Goal: Transaction & Acquisition: Purchase product/service

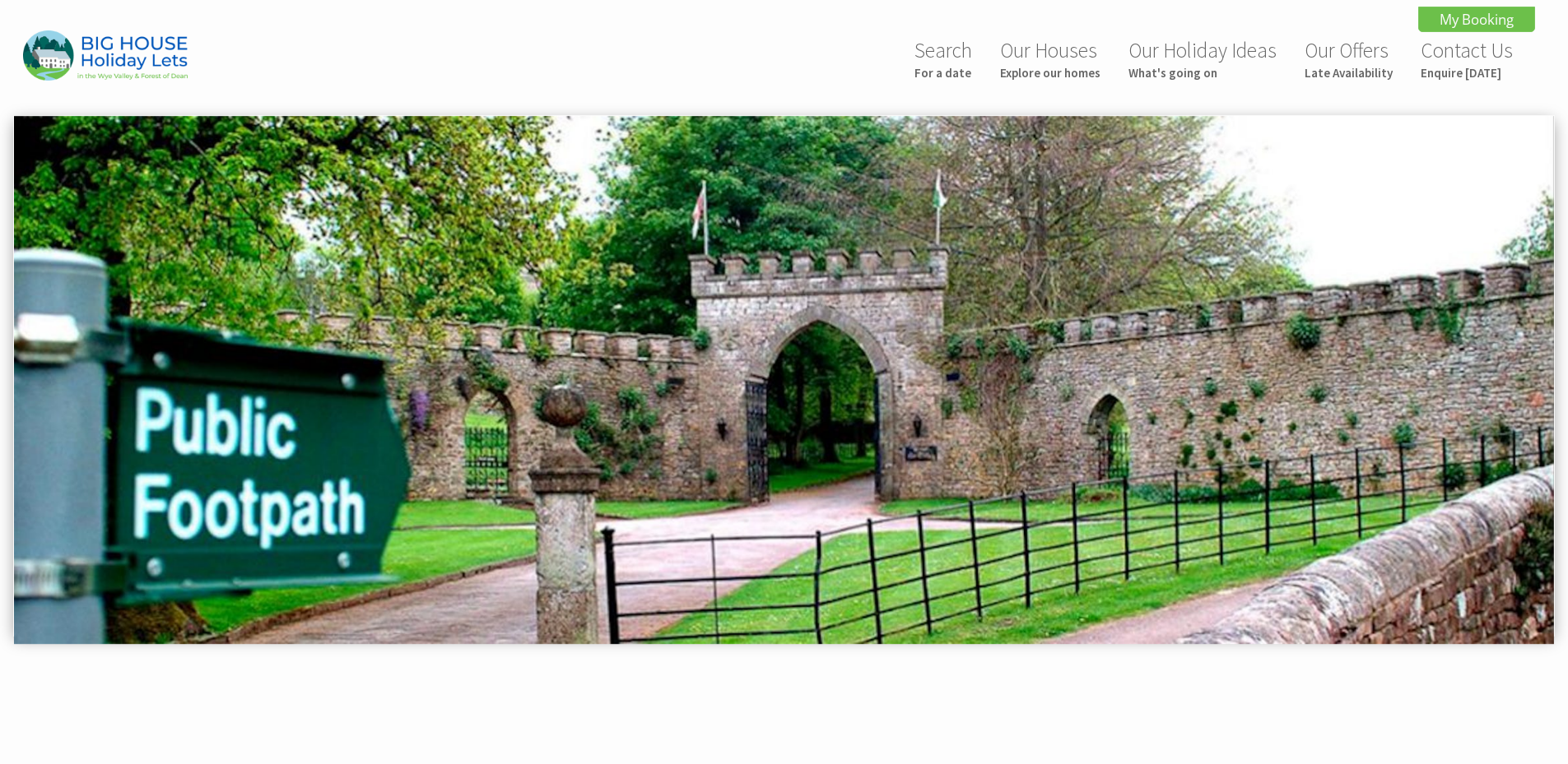
scroll to position [389, 0]
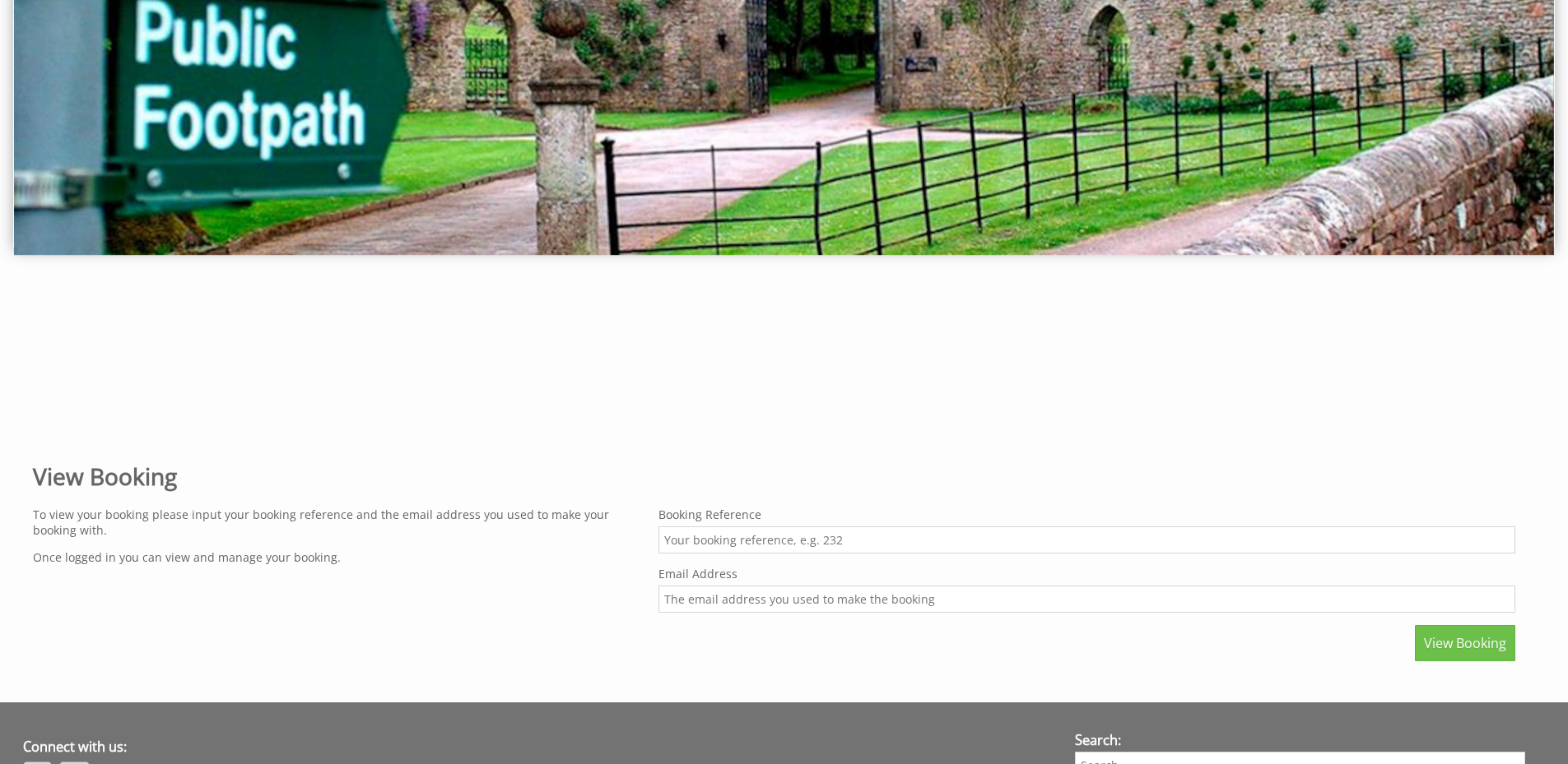
click at [740, 545] on input "Booking Reference" at bounding box center [1086, 540] width 857 height 27
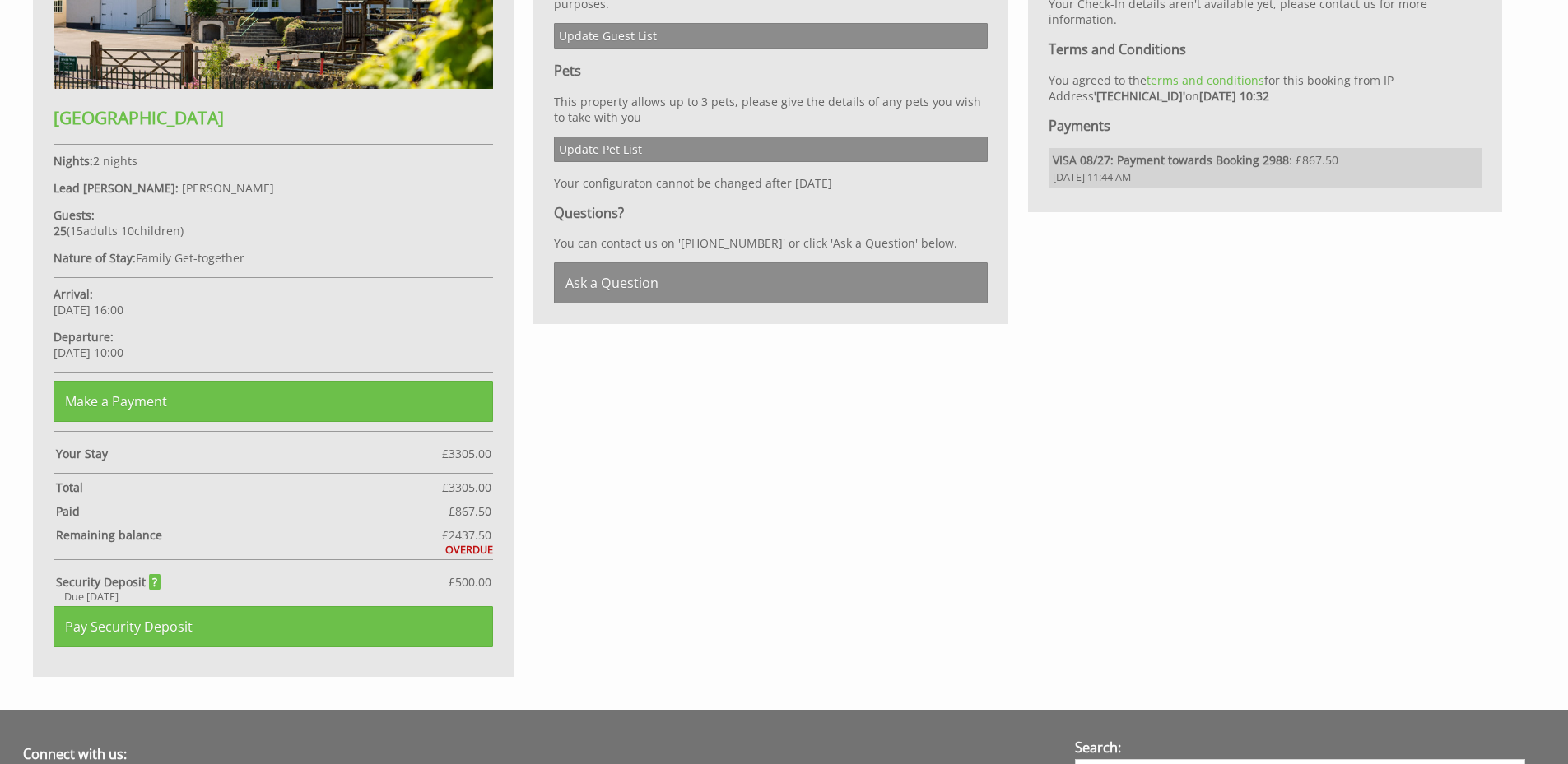
scroll to position [1115, 0]
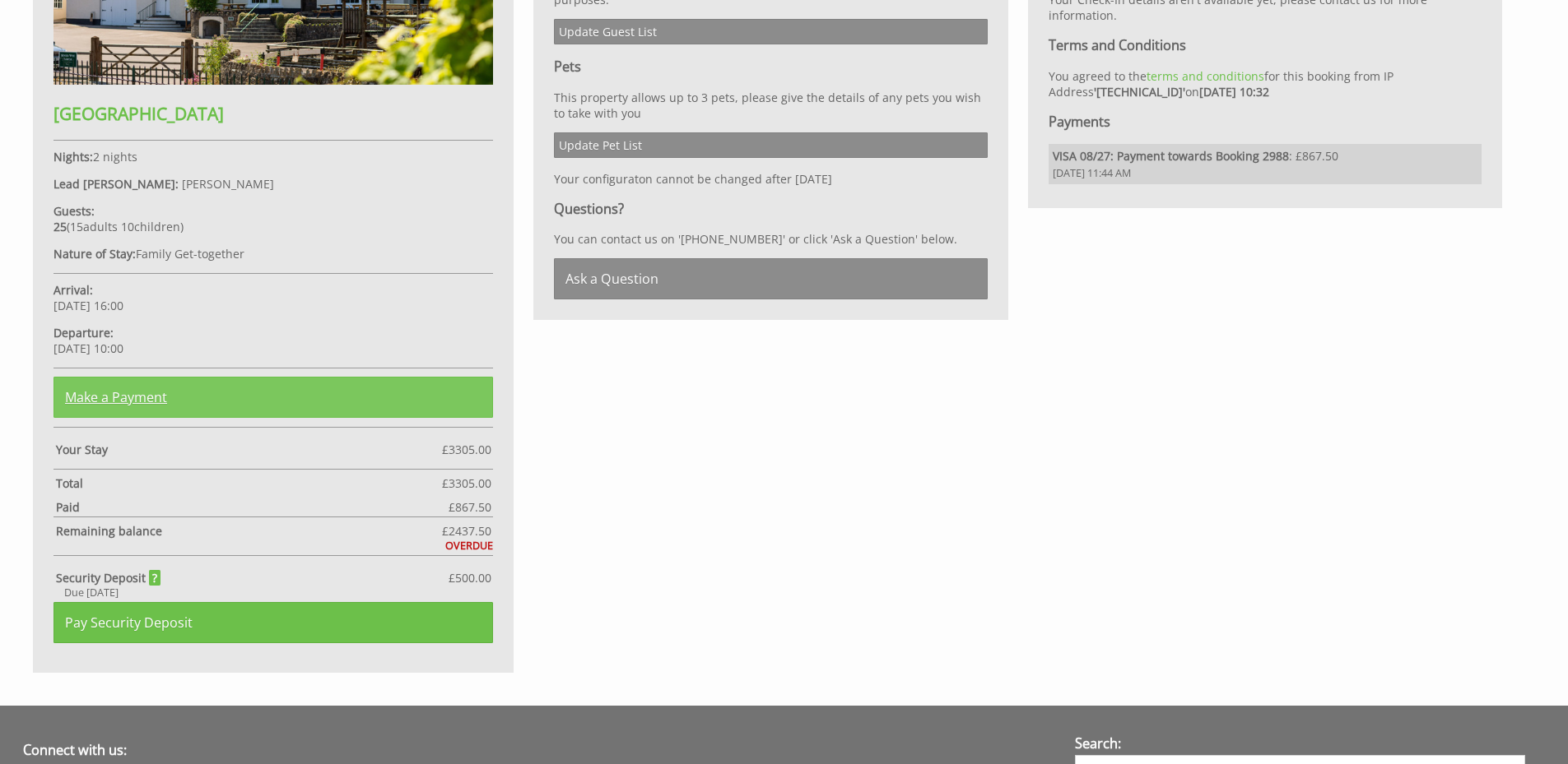
click at [251, 390] on link "Make a Payment" at bounding box center [273, 397] width 440 height 41
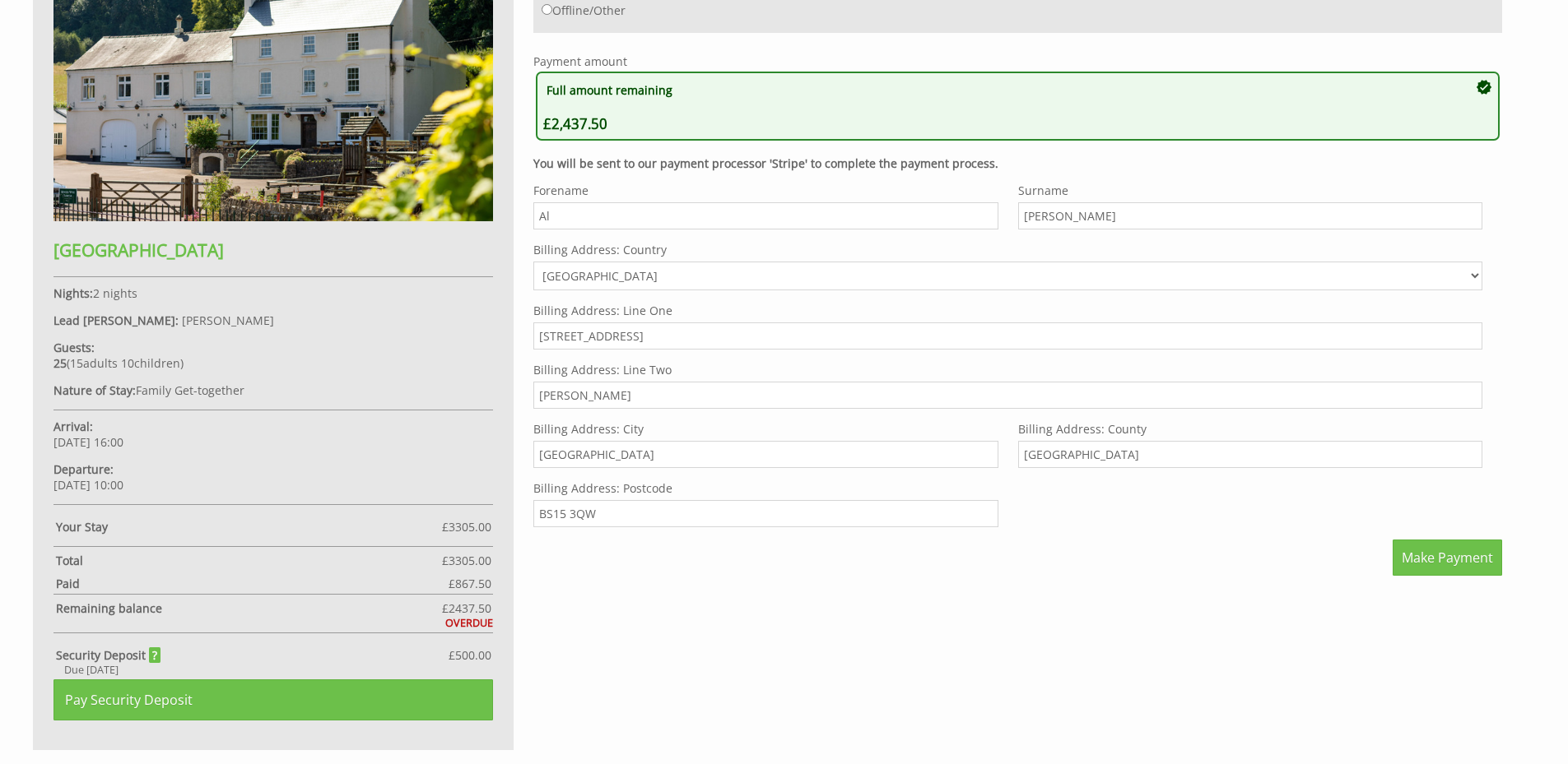
scroll to position [1041, 0]
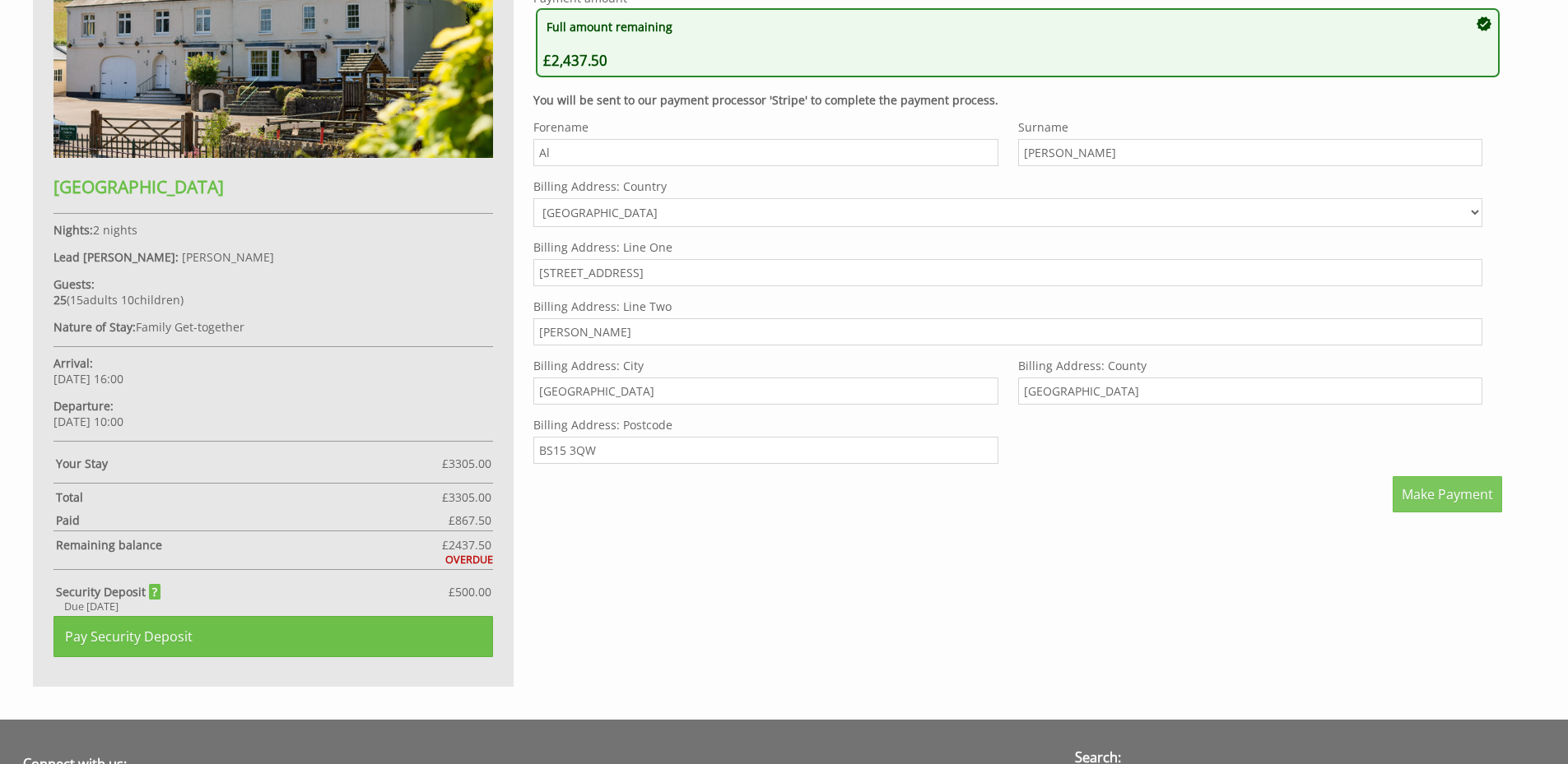
click at [1419, 493] on span "Make Payment" at bounding box center [1447, 494] width 91 height 18
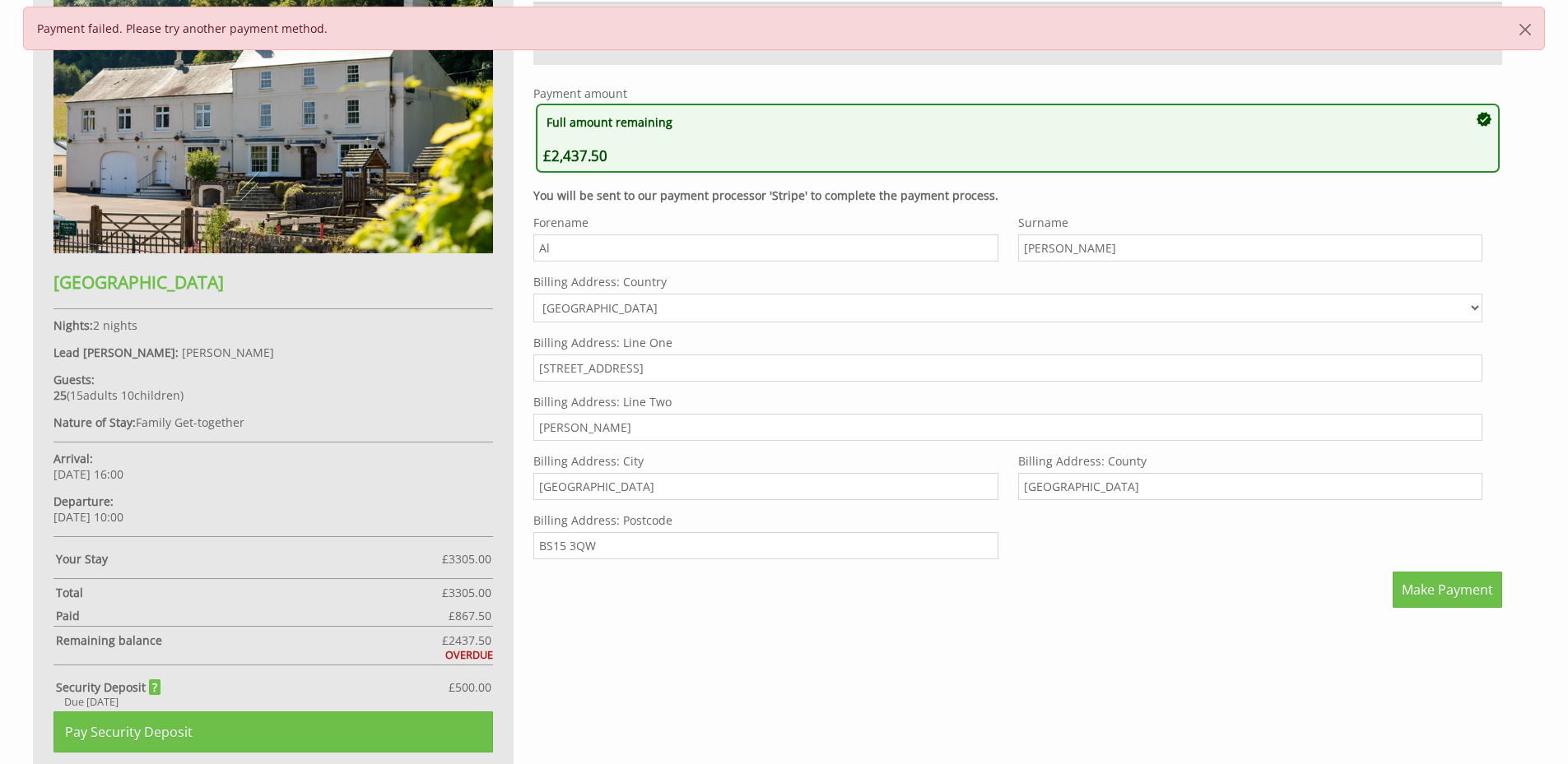
scroll to position [946, 0]
click at [1408, 594] on span "Make Payment" at bounding box center [1447, 589] width 91 height 18
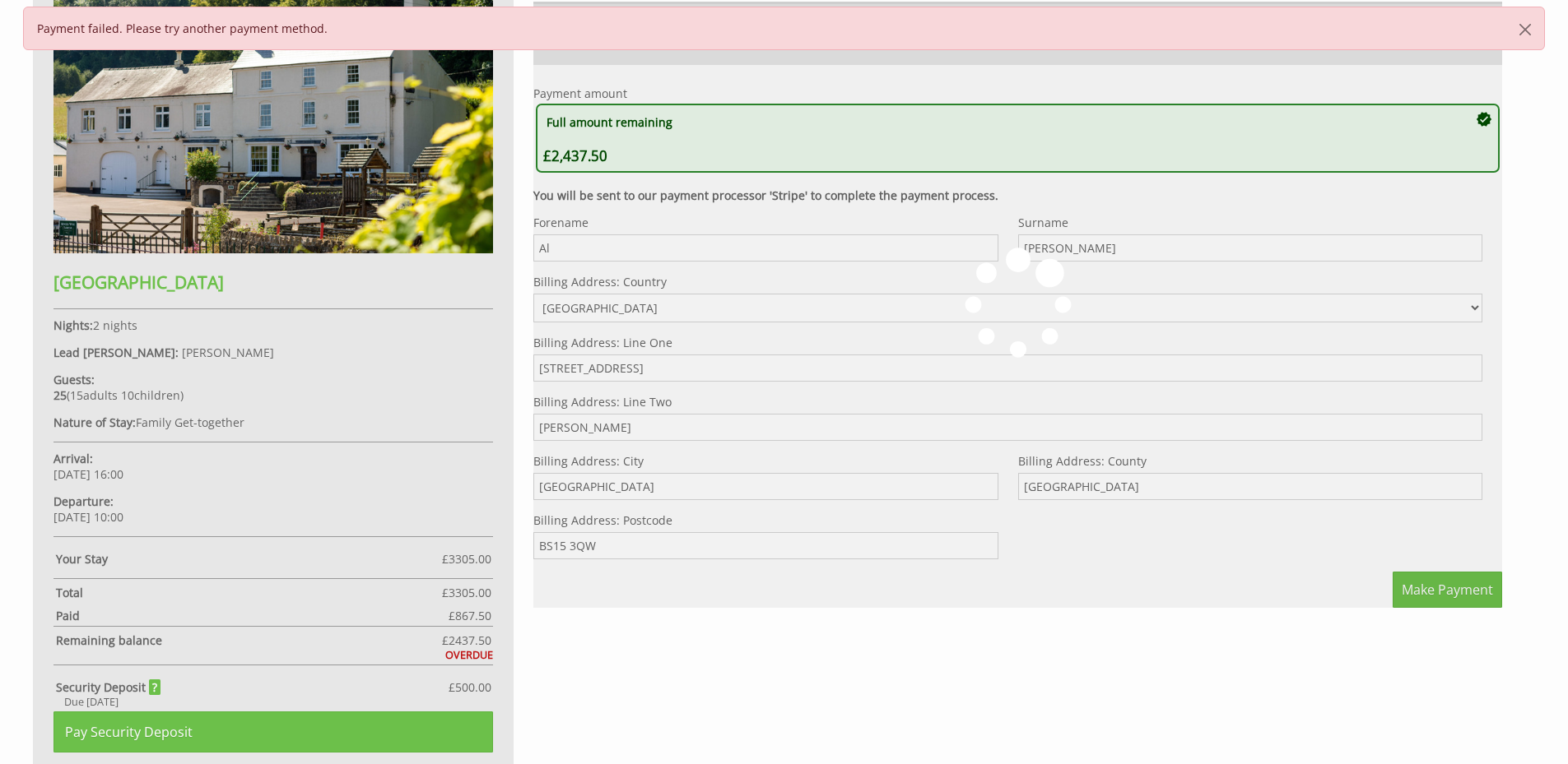
scroll to position [945, 0]
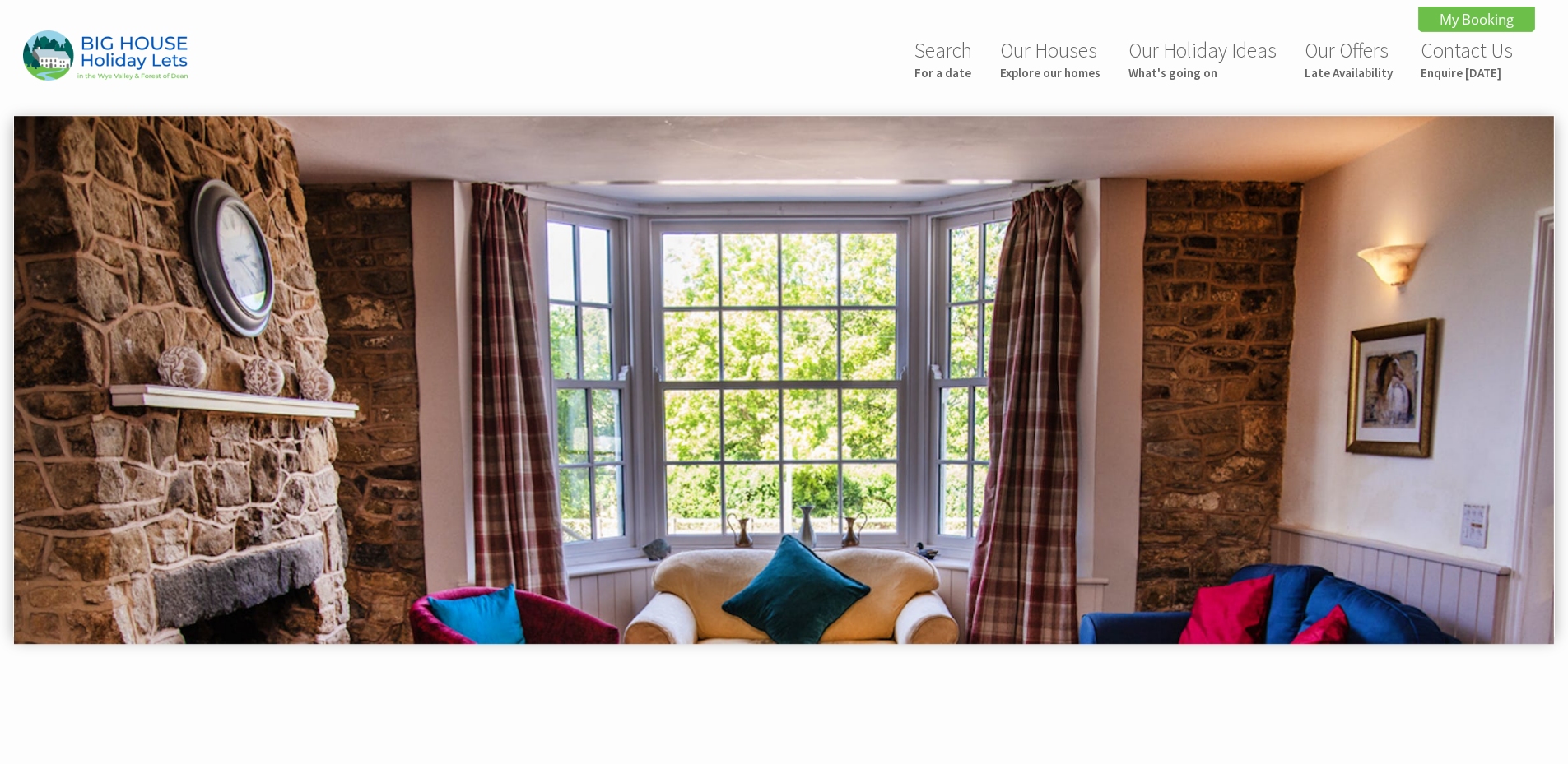
scroll to position [834, 0]
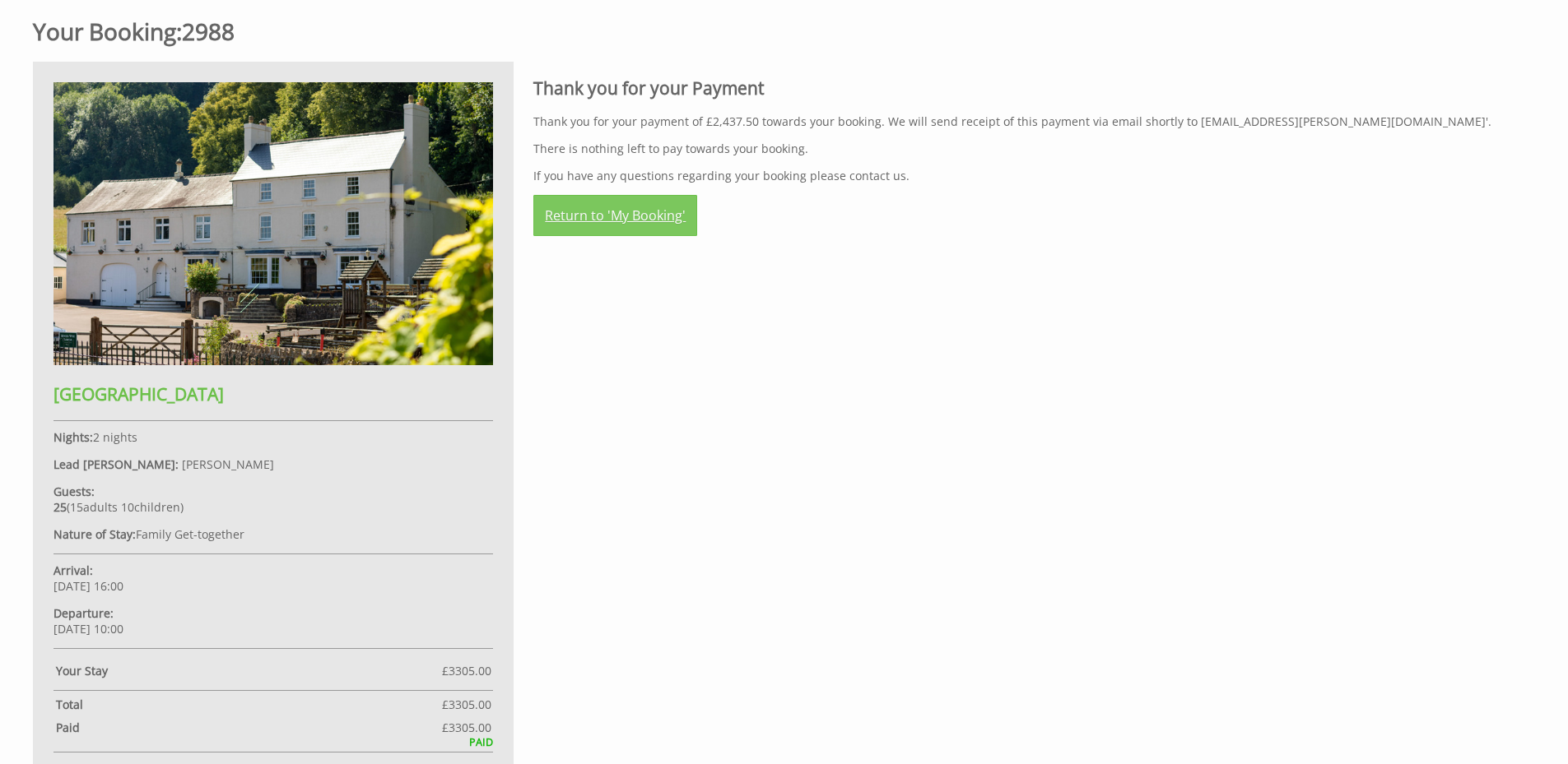
click at [633, 201] on link "Return to 'My Booking'" at bounding box center [616, 215] width 164 height 41
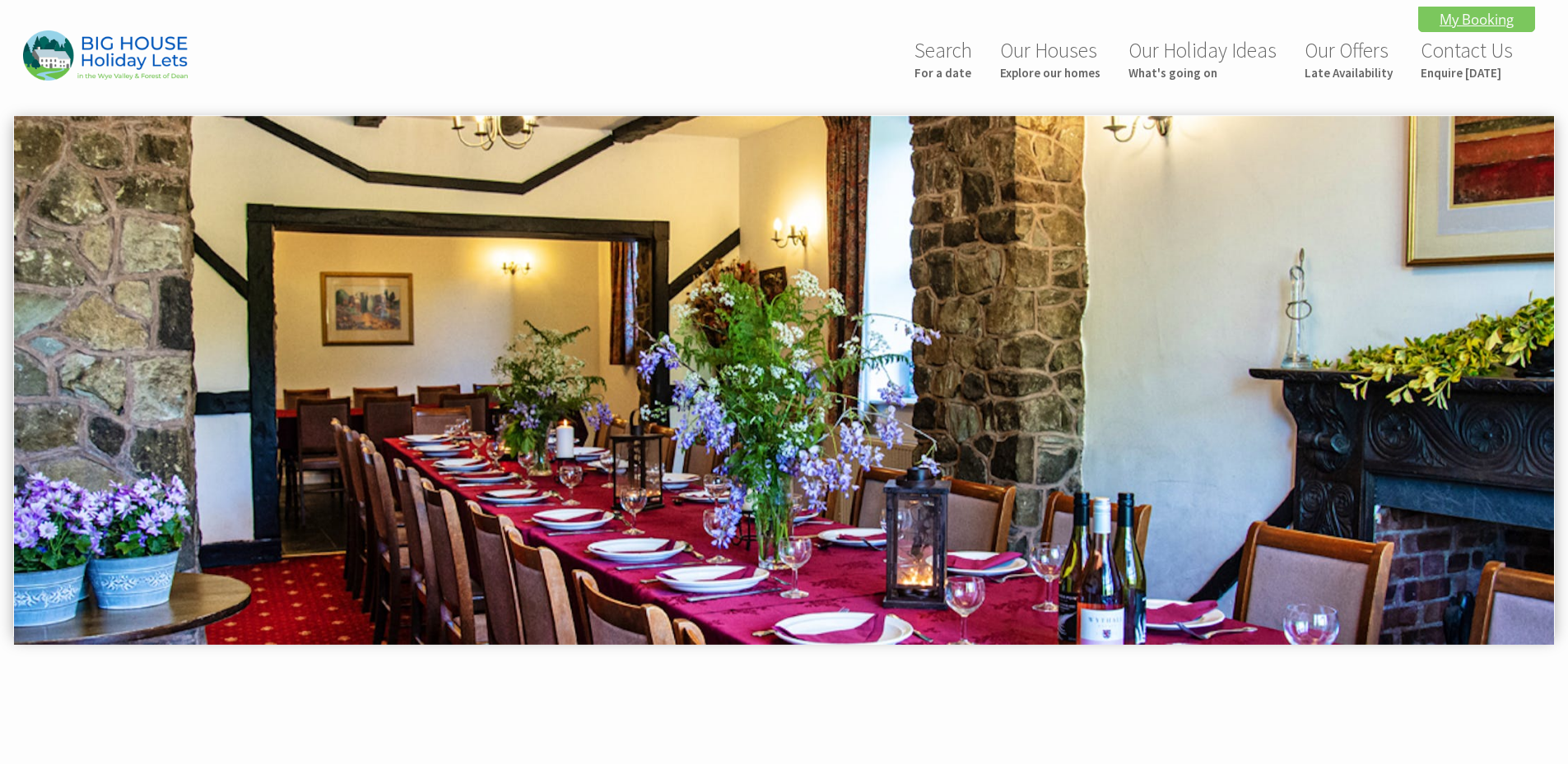
click at [1490, 11] on link "My Booking" at bounding box center [1477, 20] width 117 height 26
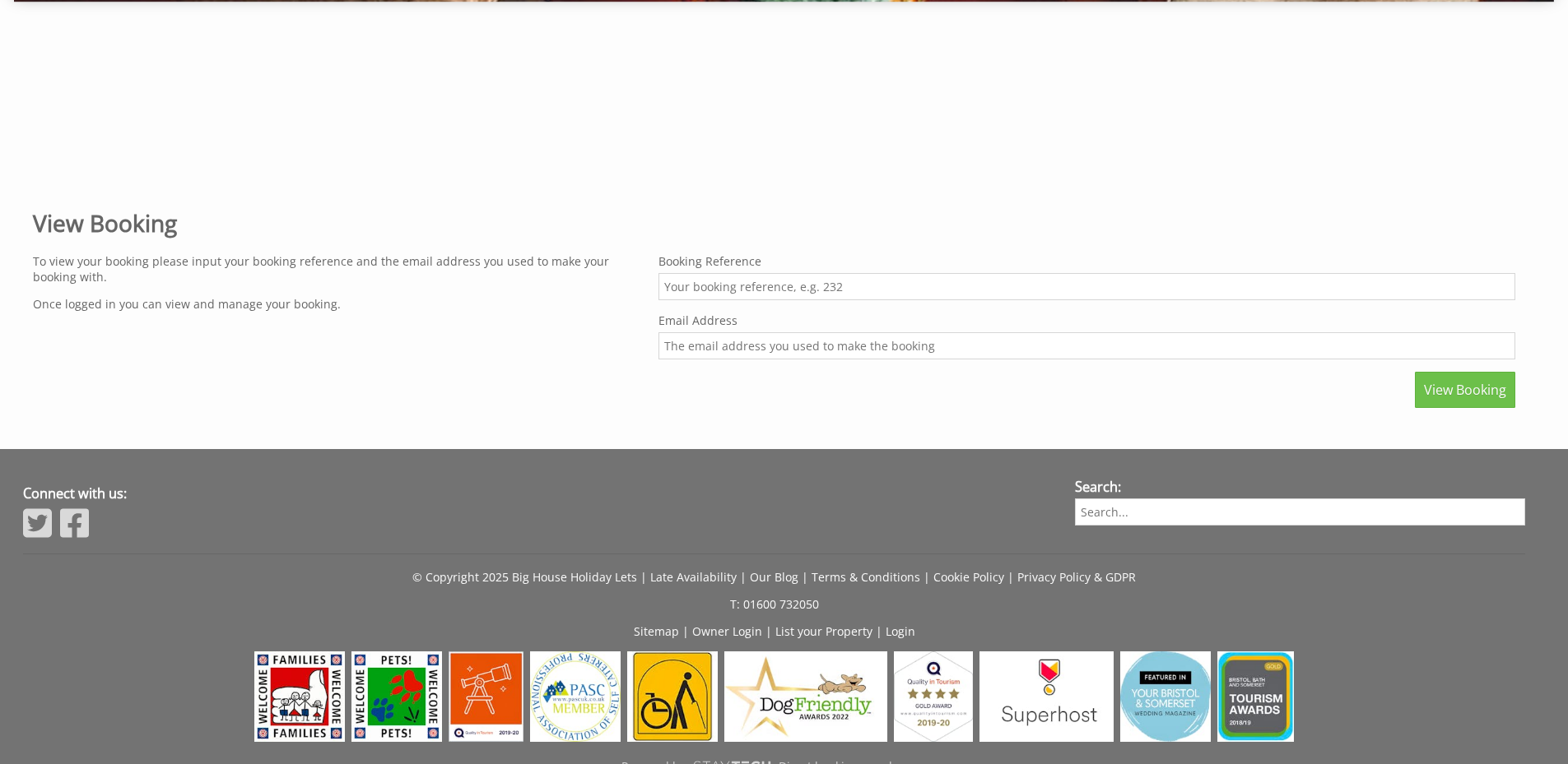
scroll to position [644, 0]
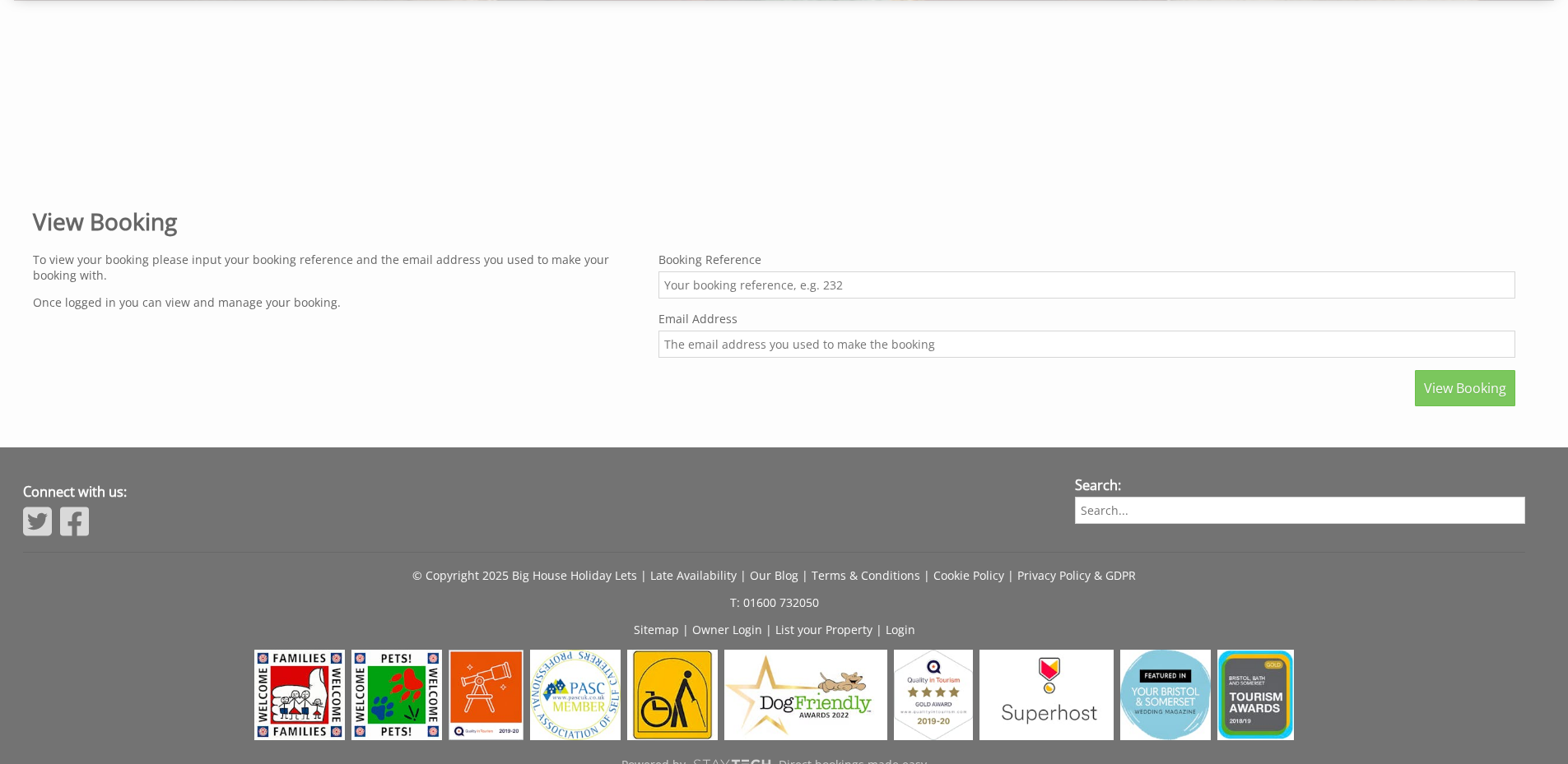
click at [1447, 390] on span "View Booking" at bounding box center [1465, 388] width 82 height 18
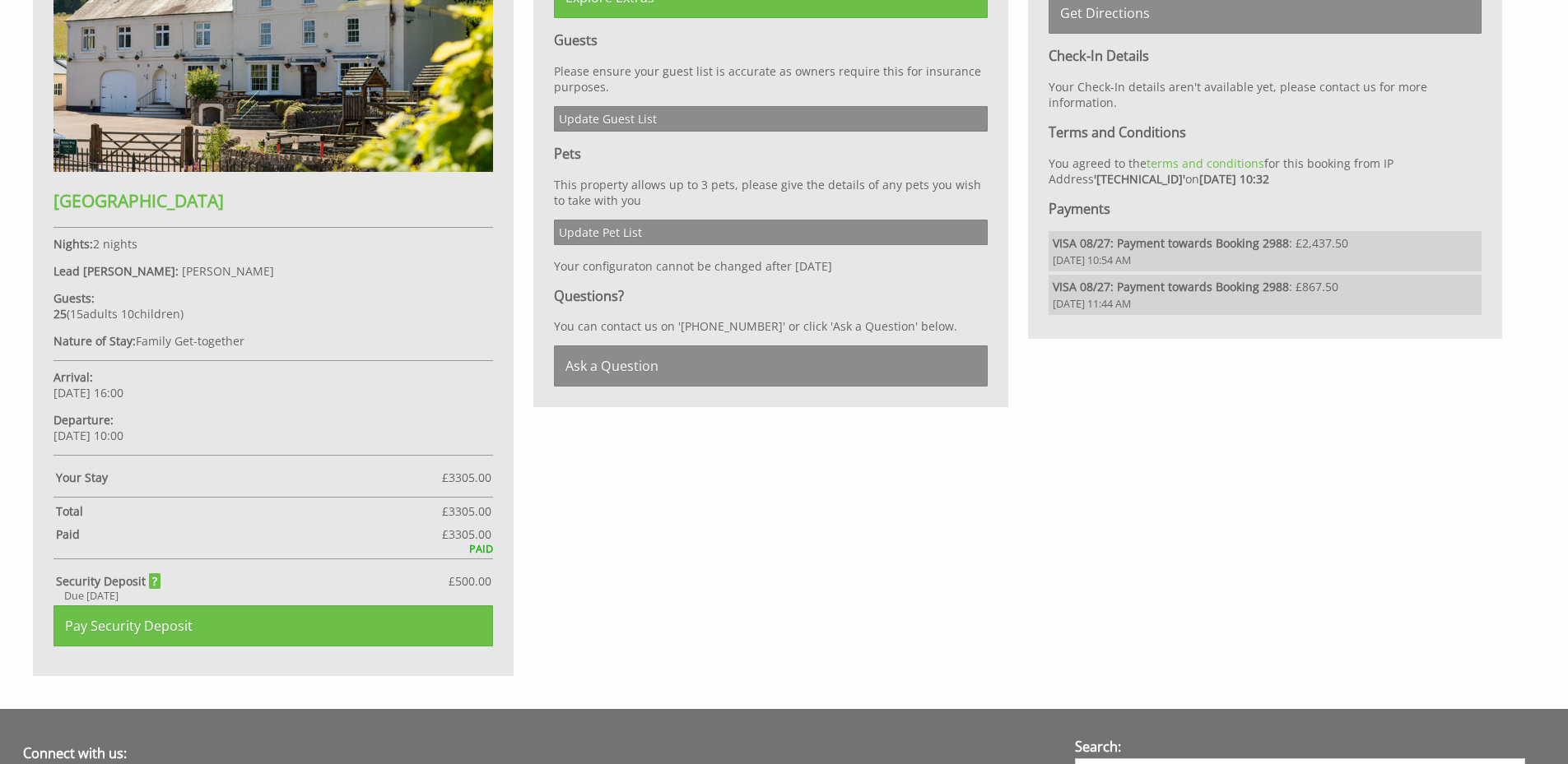
scroll to position [1043, 0]
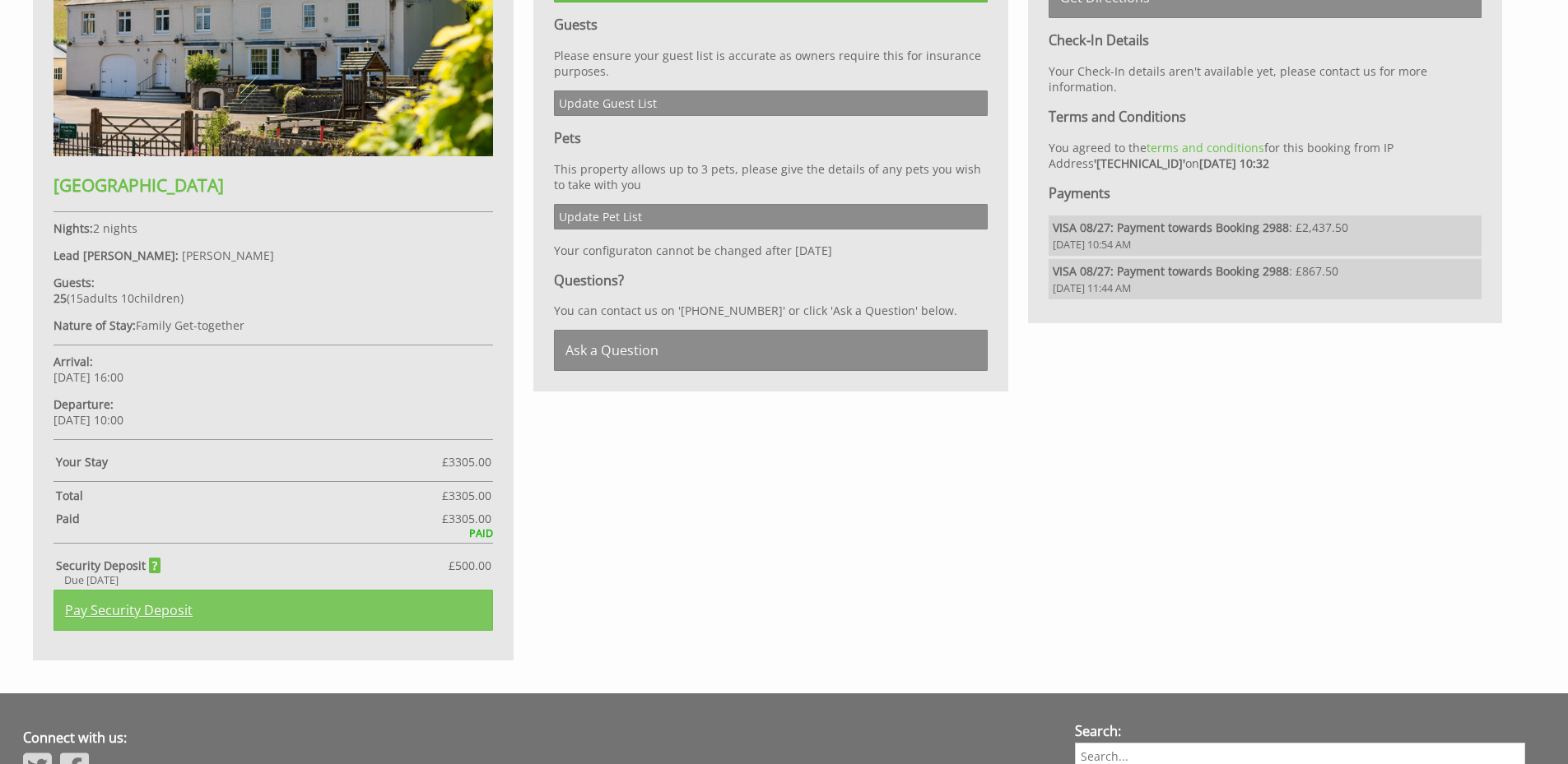
click at [156, 603] on link "Pay Security Deposit" at bounding box center [273, 610] width 440 height 41
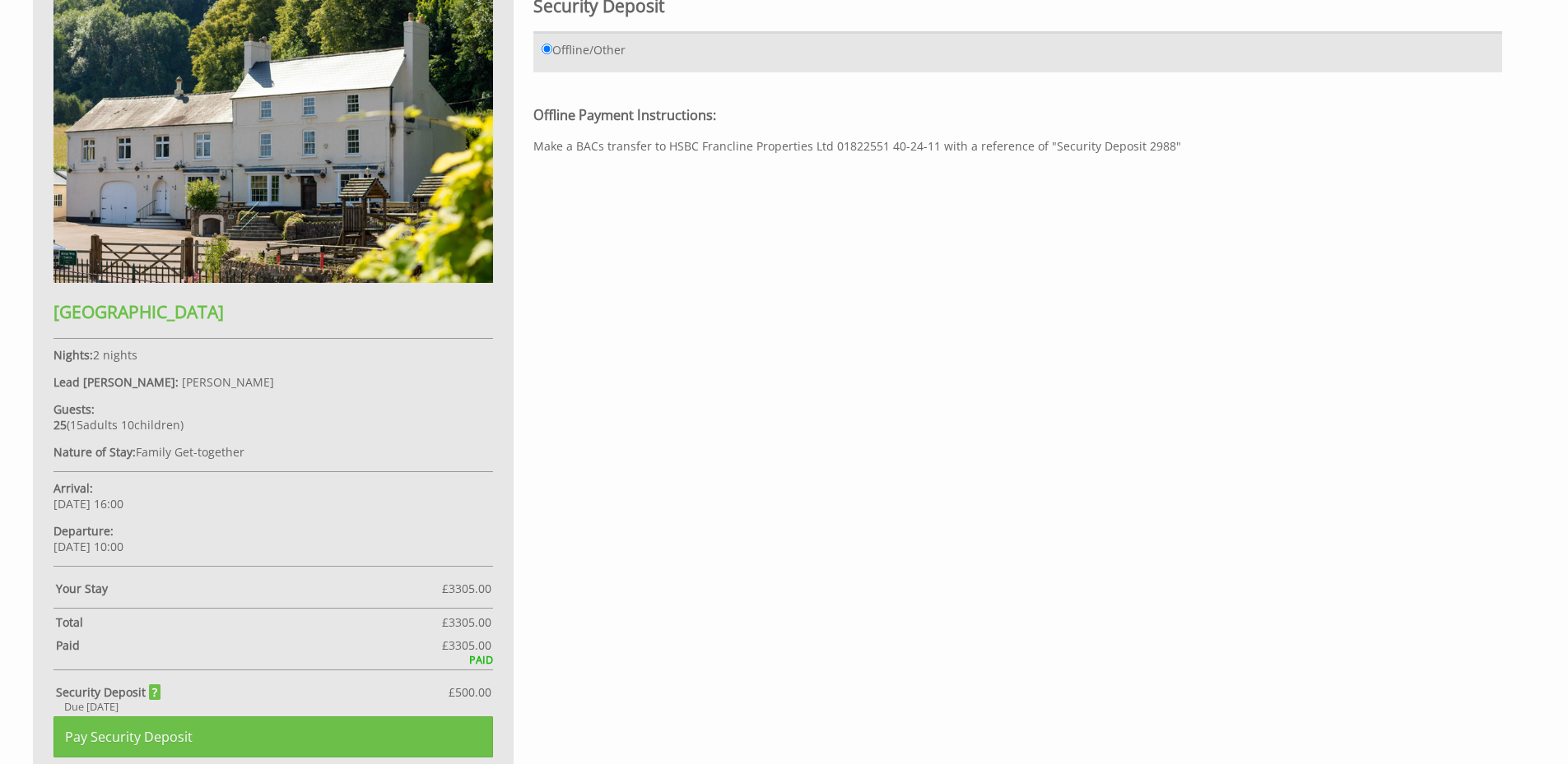
scroll to position [918, 0]
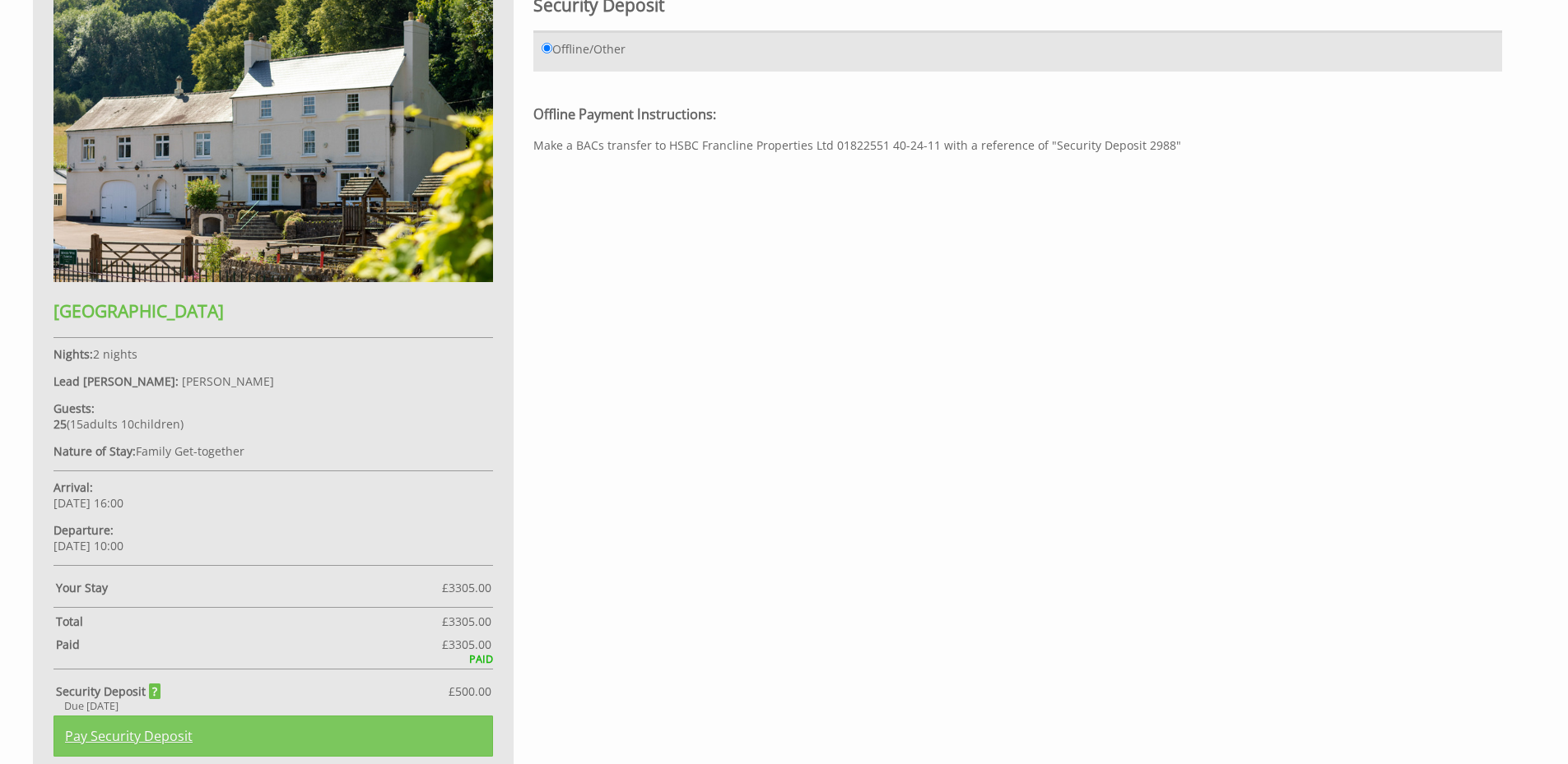
click at [162, 729] on link "Pay Security Deposit" at bounding box center [273, 736] width 440 height 41
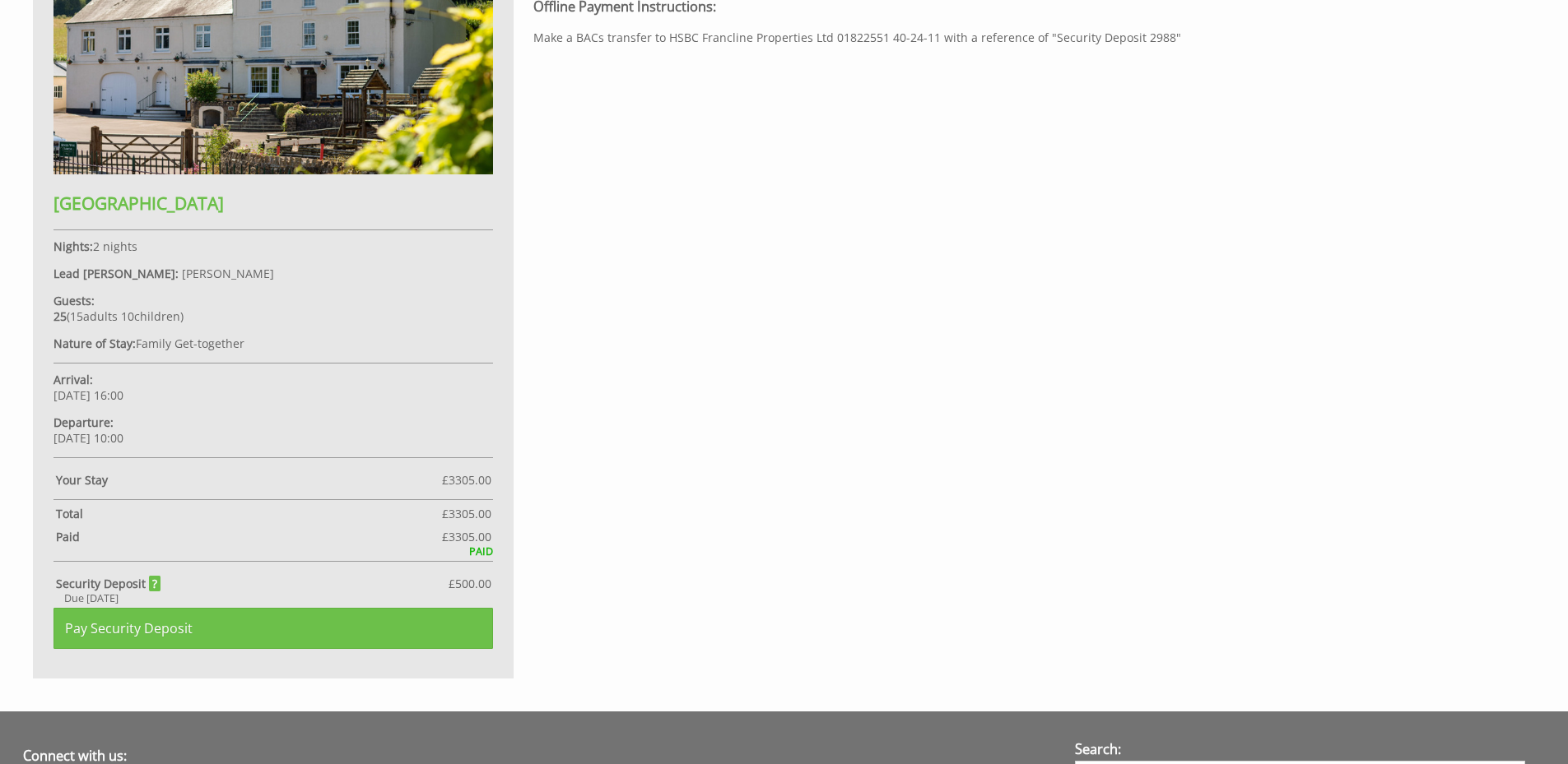
scroll to position [726, 0]
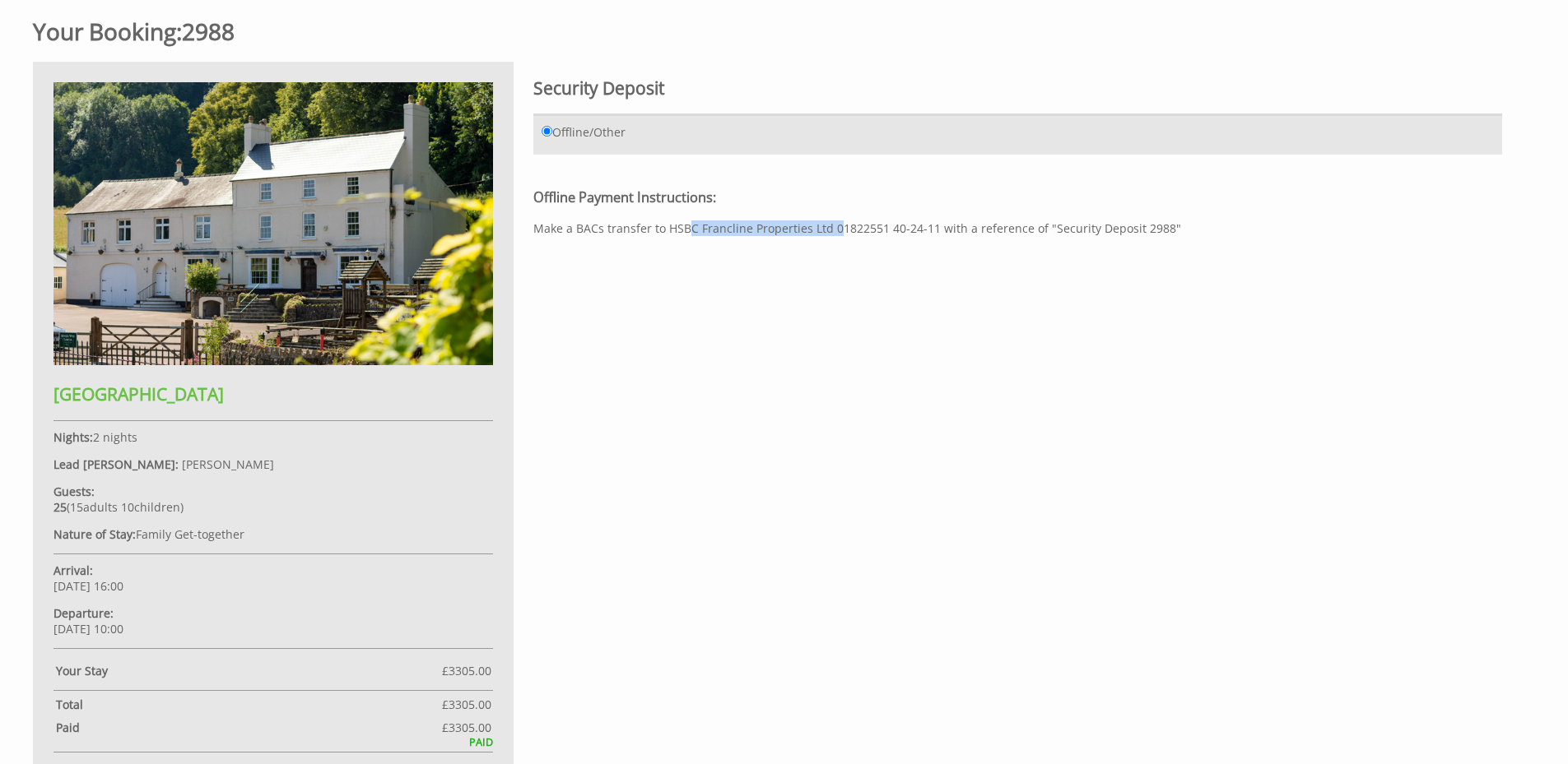
drag, startPoint x: 666, startPoint y: 226, endPoint x: 827, endPoint y: 229, distance: 161.0
click at [827, 229] on div "Offline Payment Instructions: Make a BACs transfer to HSBC Francline Properties…" at bounding box center [1018, 212] width 968 height 47
copy div "HSBC Francline Properties Ltd"
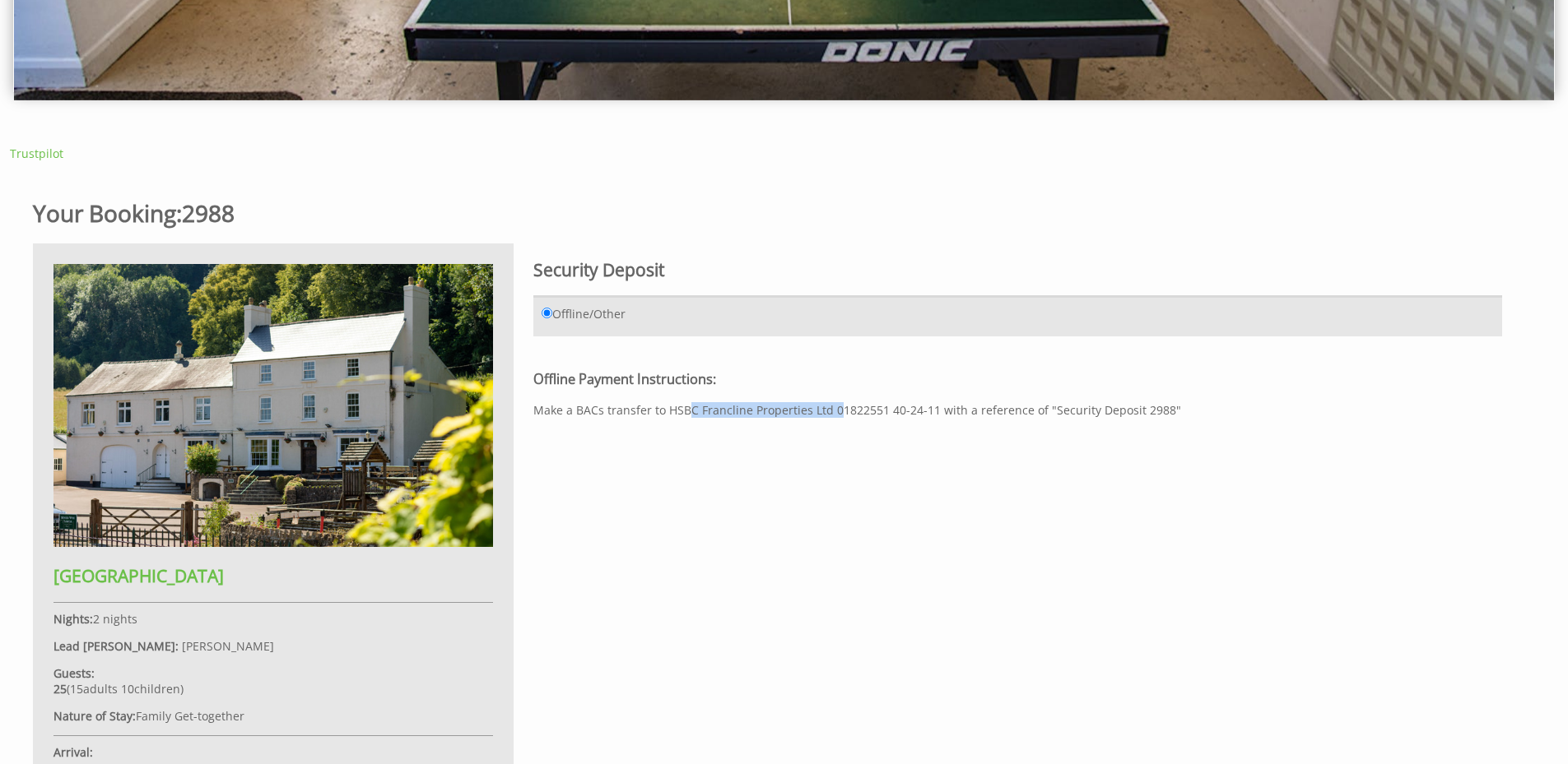
scroll to position [0, 0]
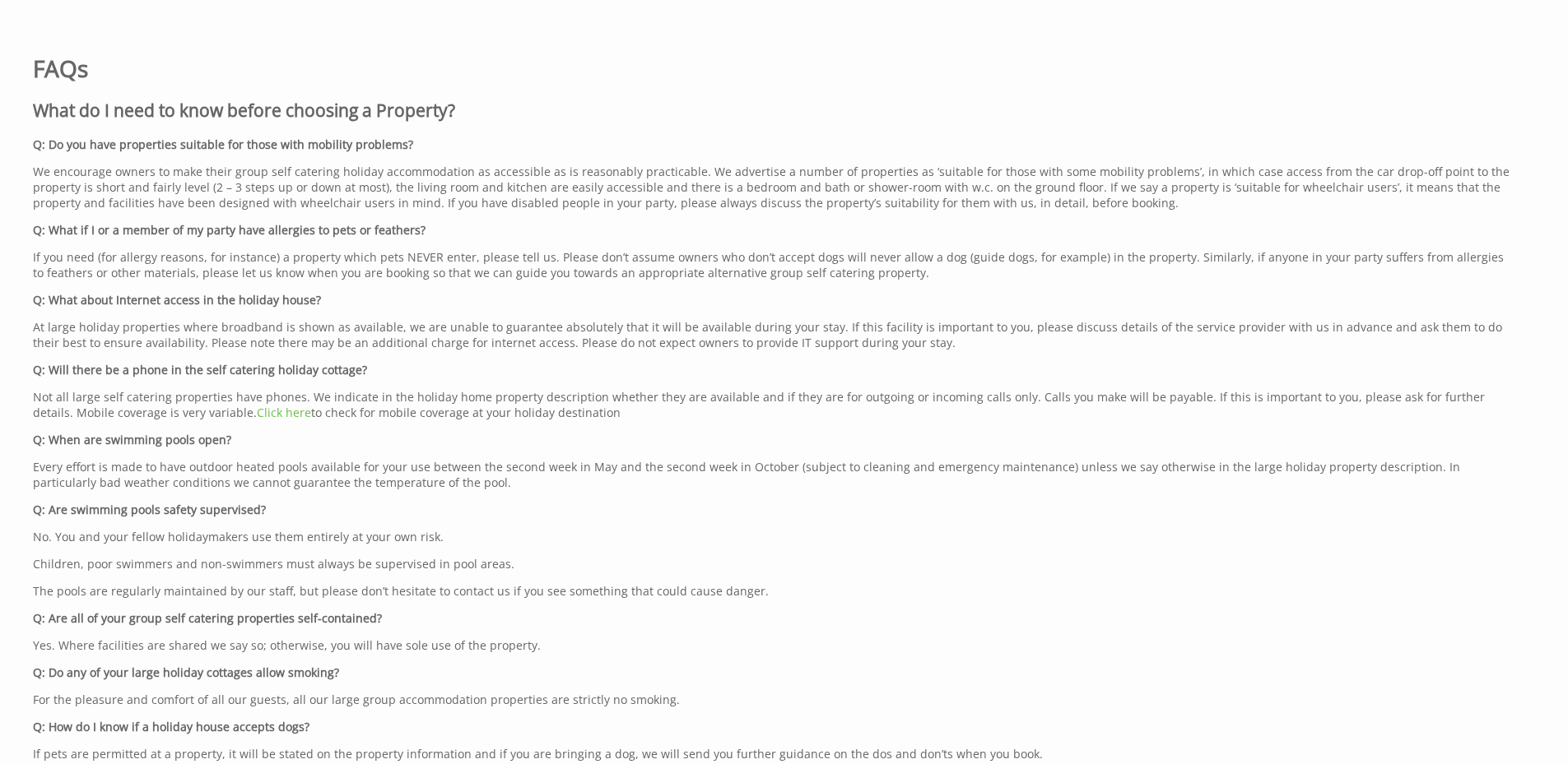
scroll to position [1834, 0]
